Goal: Navigation & Orientation: Find specific page/section

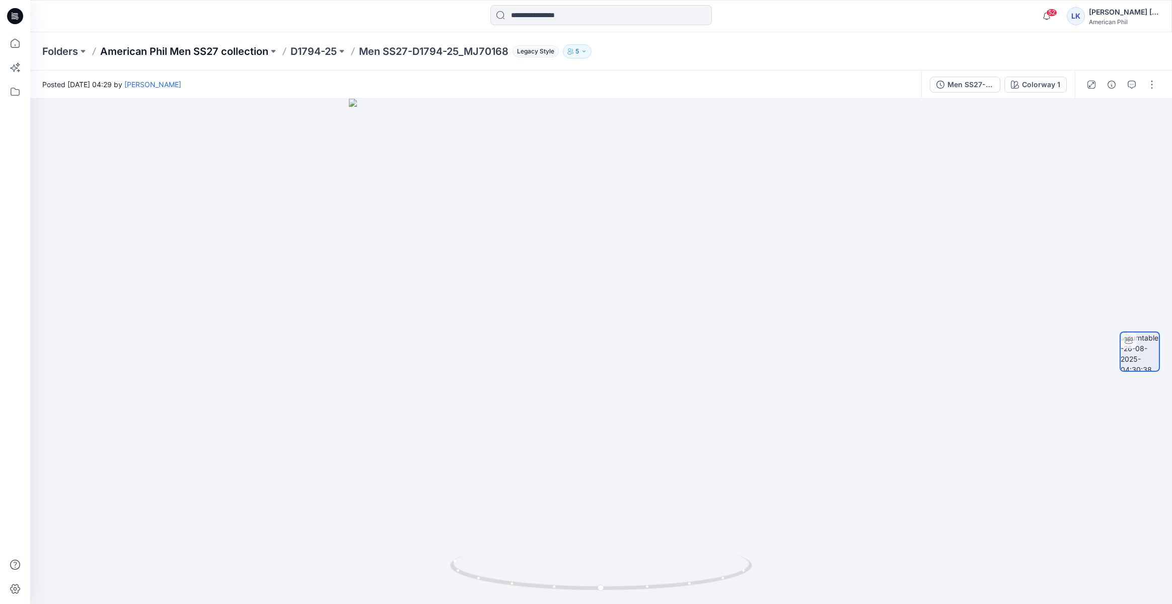
click at [237, 52] on p "American Phil Men SS27 collection" at bounding box center [184, 51] width 168 height 14
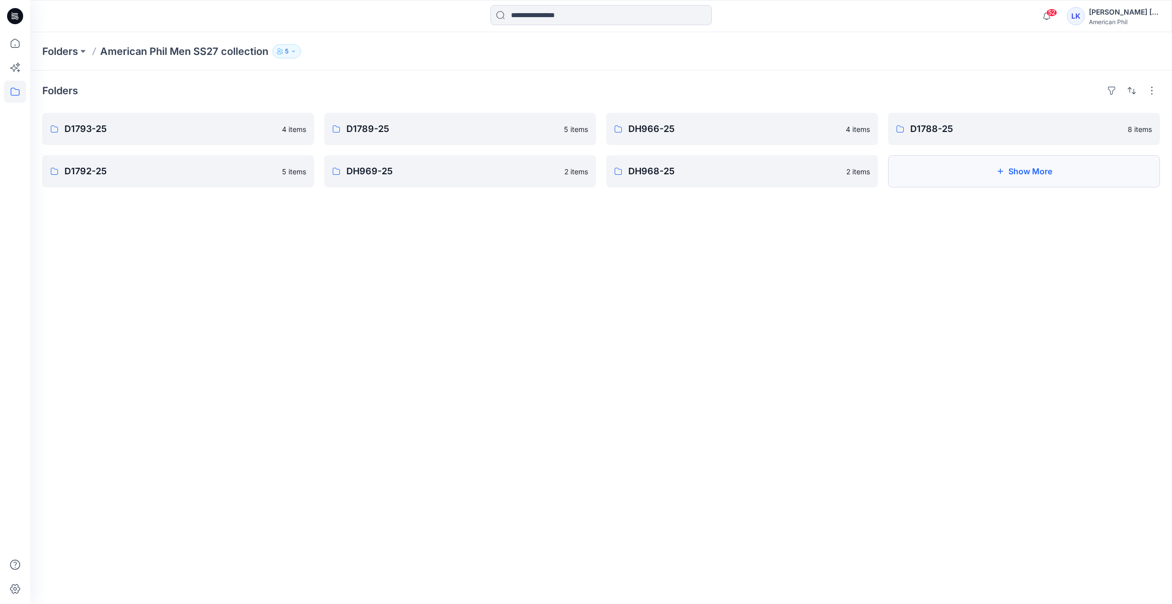
click at [981, 163] on button "Show More" at bounding box center [1024, 171] width 272 height 32
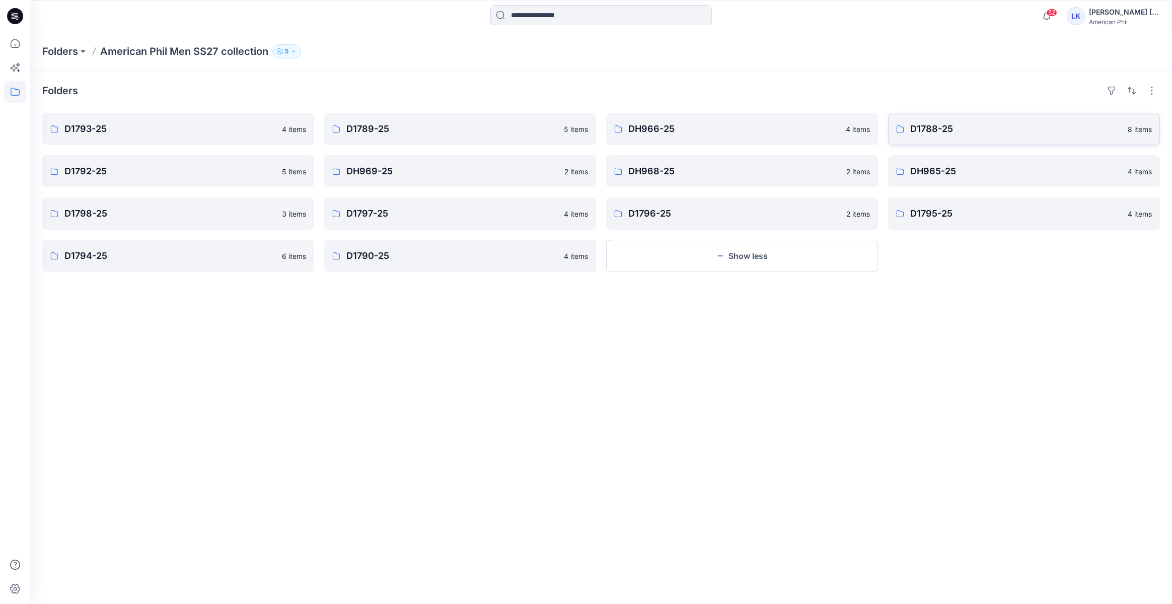
click at [971, 133] on p "D1788-25" at bounding box center [1015, 129] width 211 height 14
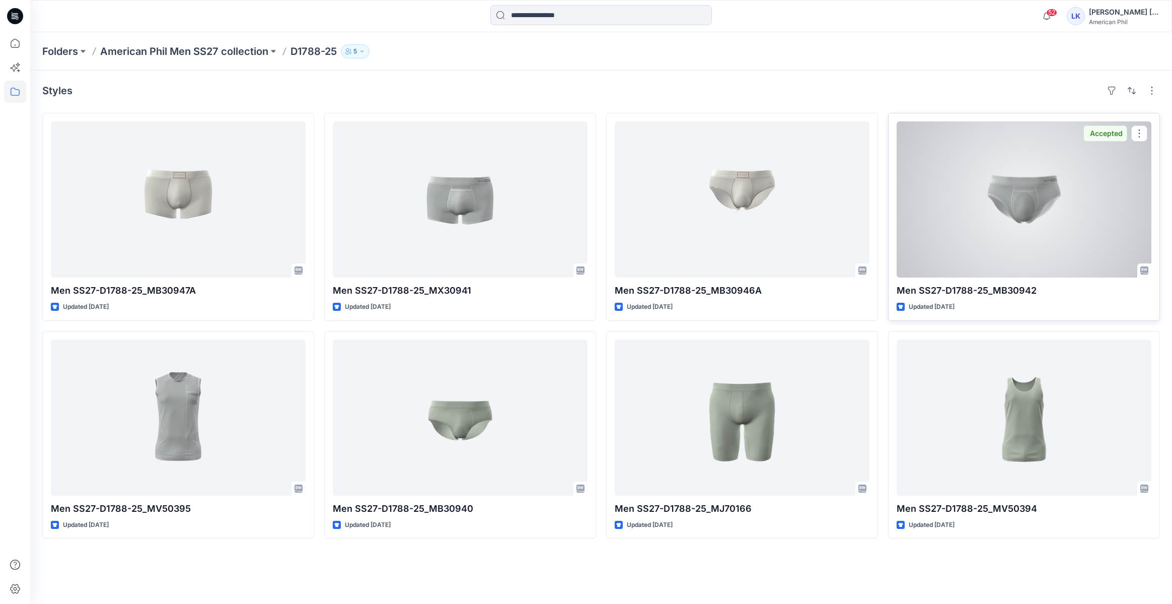
click at [994, 219] on div at bounding box center [1023, 199] width 255 height 156
